Goal: Task Accomplishment & Management: Manage account settings

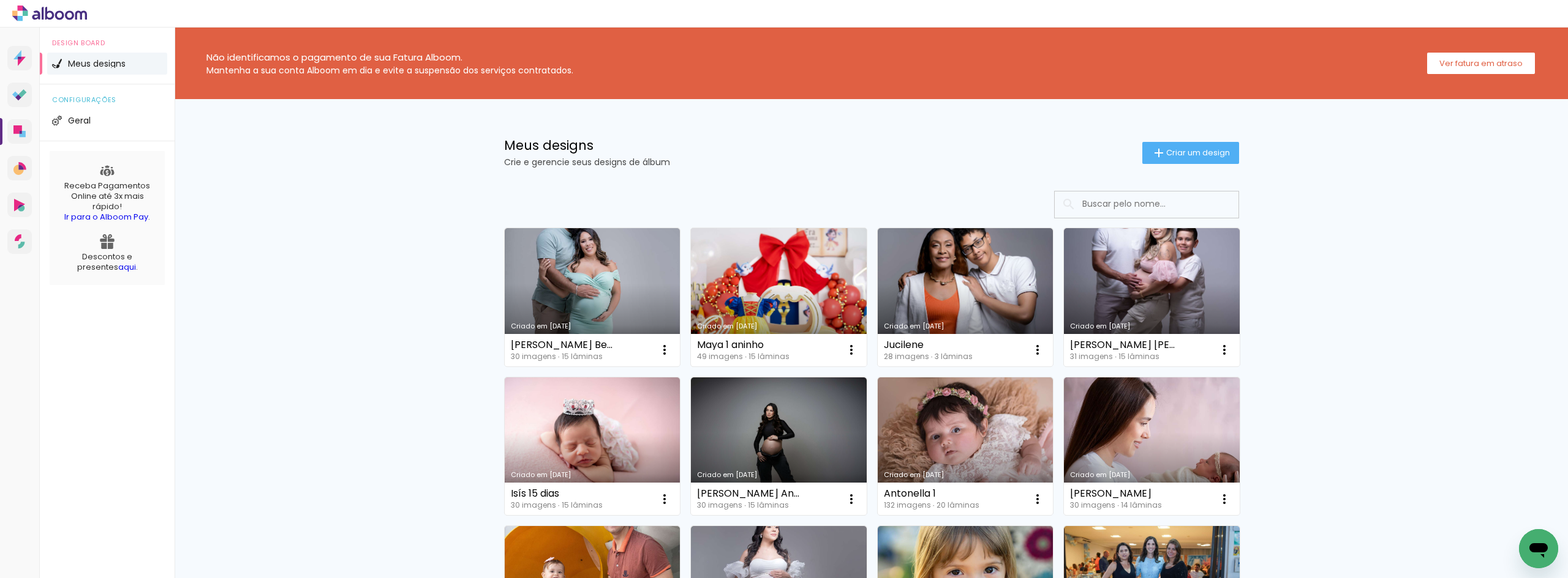
click at [805, 303] on link "Criado em [DATE]" at bounding box center [778, 297] width 176 height 138
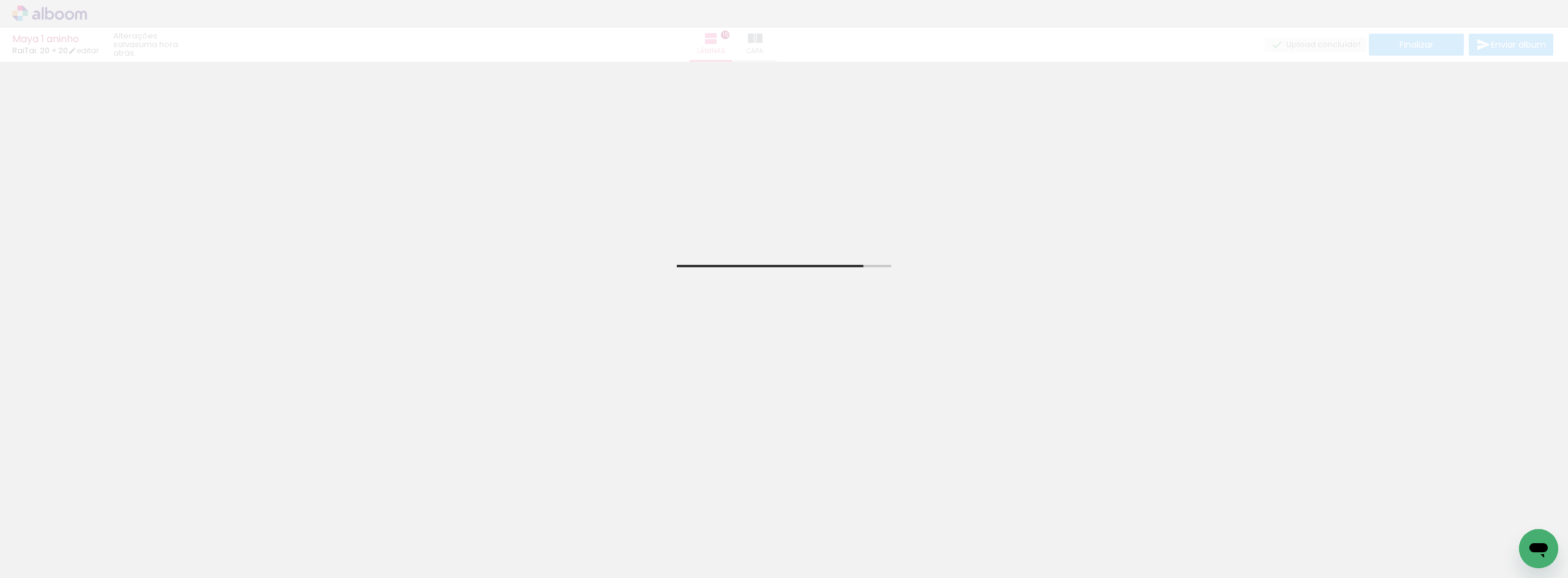
click at [1516, 40] on div "Maya 1 [PERSON_NAME]: 20 × 20 editar uma hora atrás. Lâminas 15 Capa Finalizar …" at bounding box center [784, 31] width 1568 height 62
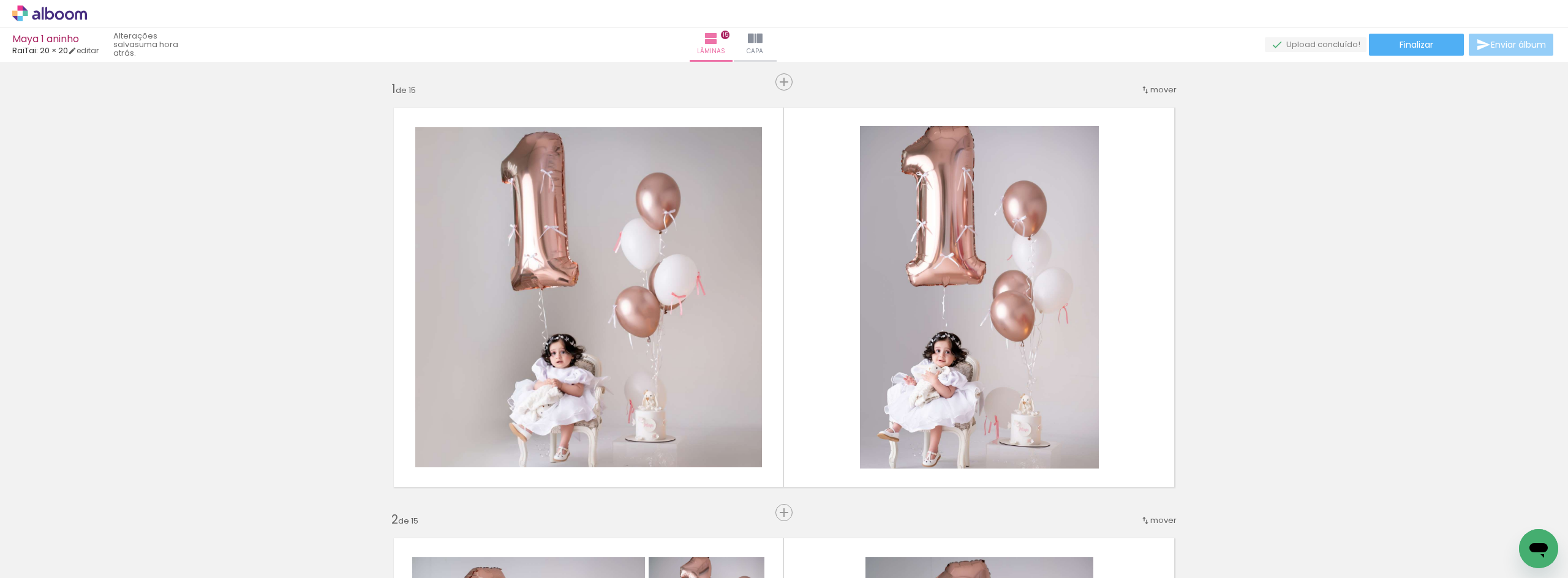
click at [1491, 47] on span "Enviar álbum" at bounding box center [1519, 44] width 55 height 8
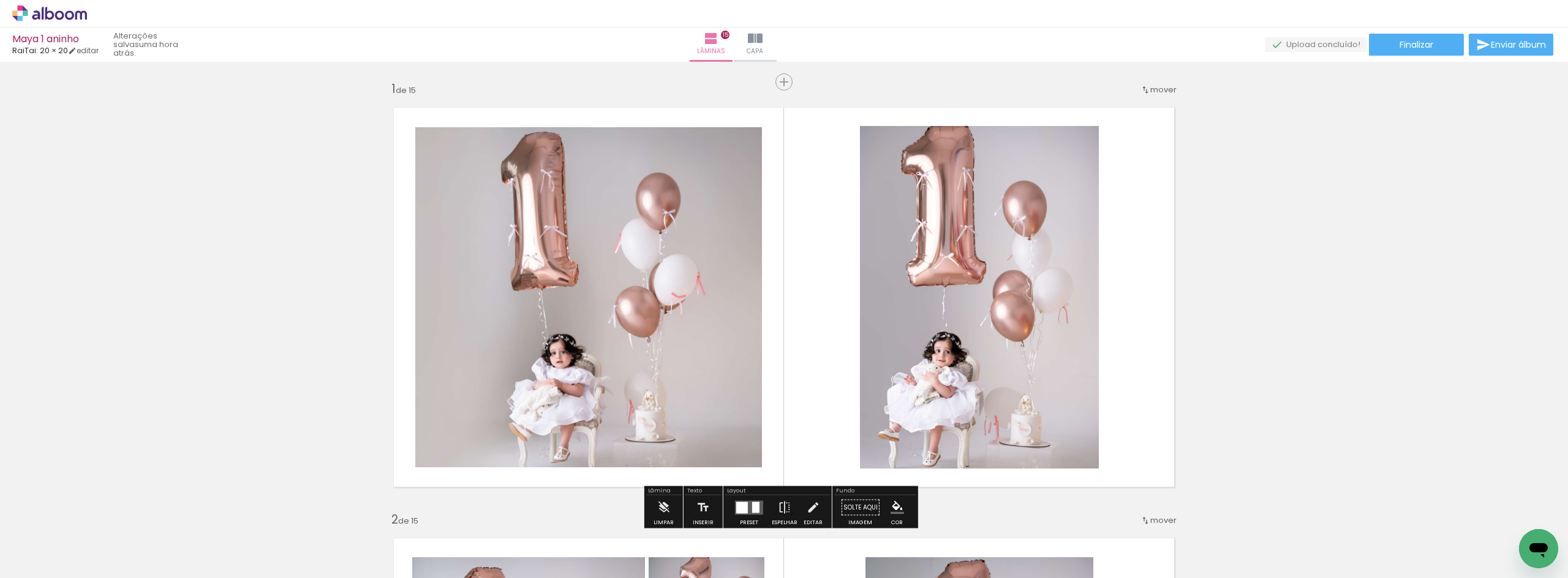
click at [1403, 58] on div "Maya 1 [PERSON_NAME]: 20 × 20 editar uma hora atrás. Lâminas 15 Capa Finalizar …" at bounding box center [784, 31] width 1568 height 62
click at [1406, 48] on span "Finalizar" at bounding box center [1416, 44] width 34 height 8
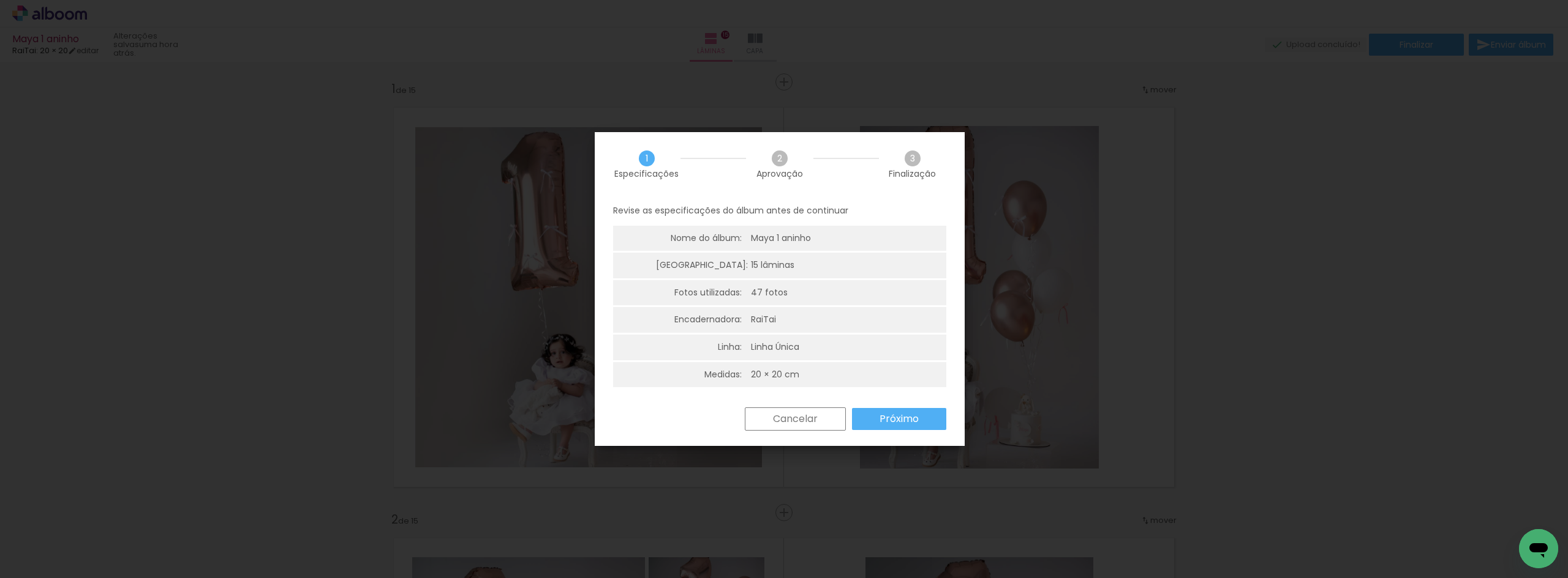
click at [0, 0] on slot "Próximo" at bounding box center [0, 0] width 0 height 0
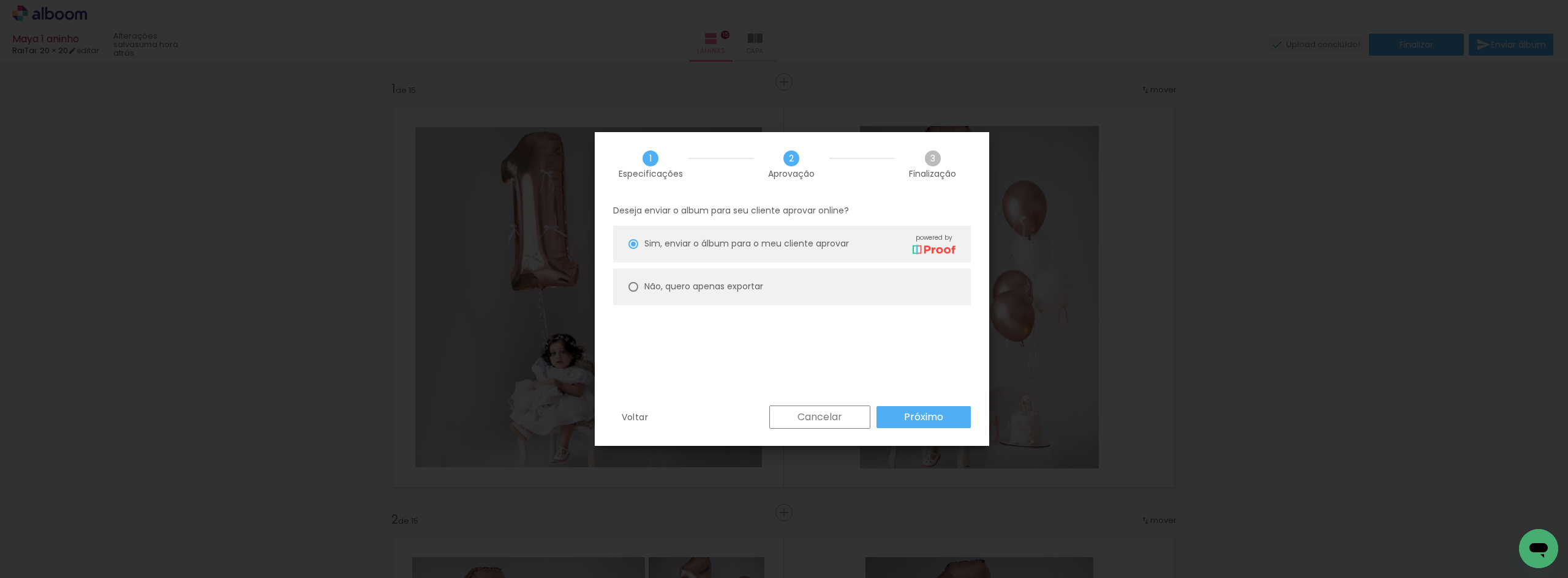
click at [0, 0] on slot "Próximo" at bounding box center [0, 0] width 0 height 0
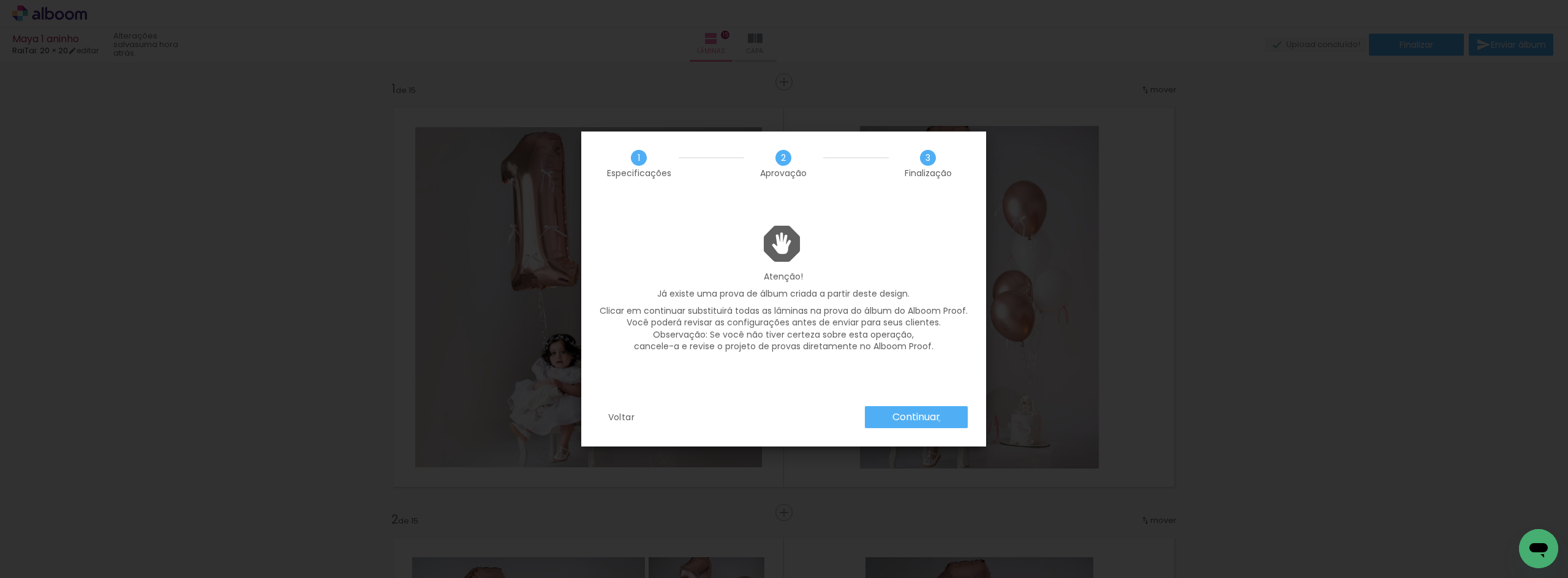
click at [0, 0] on slot "Continuar" at bounding box center [0, 0] width 0 height 0
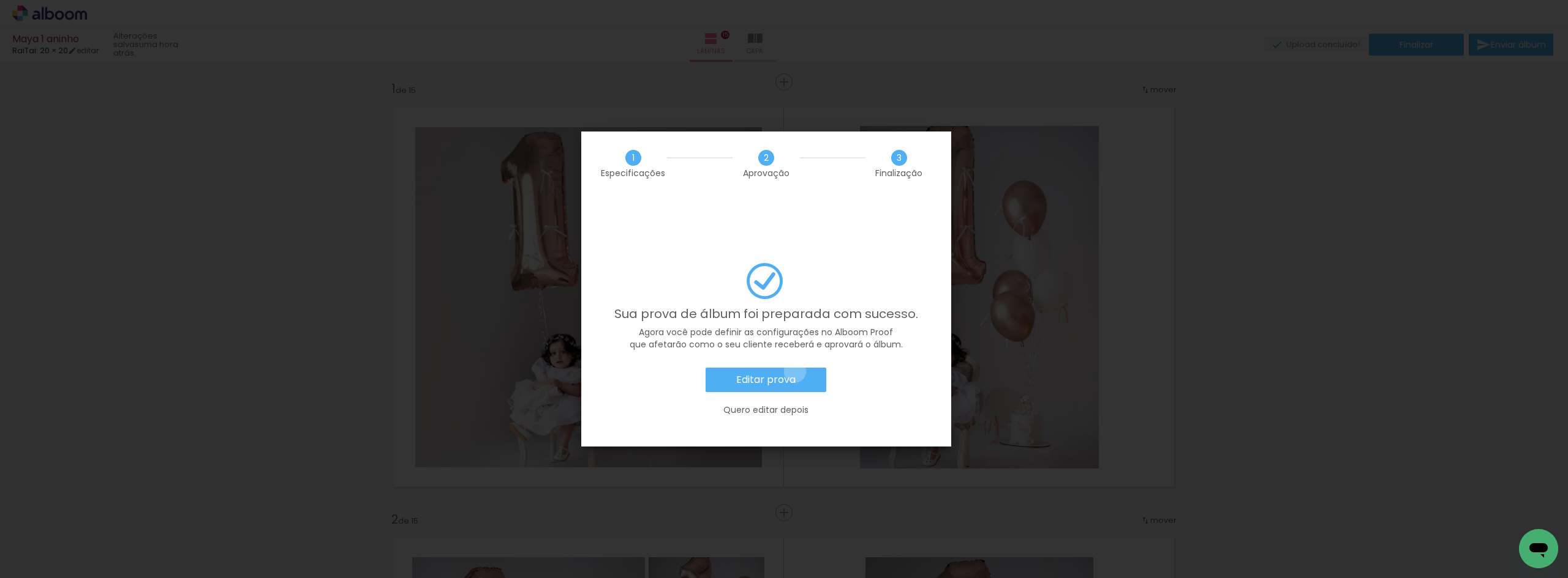
click at [795, 368] on paper-button "Editar prova" at bounding box center [766, 380] width 121 height 25
